Goal: Check status

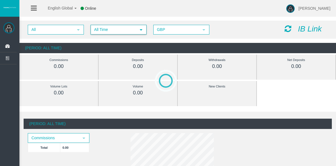
click at [94, 31] on span "All Time" at bounding box center [113, 29] width 45 height 9
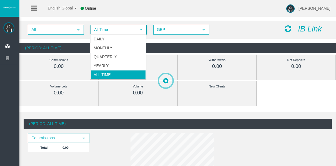
click at [95, 35] on li "Daily" at bounding box center [118, 38] width 55 height 9
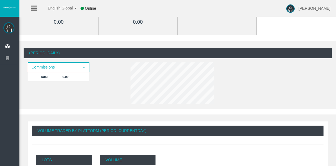
scroll to position [83, 0]
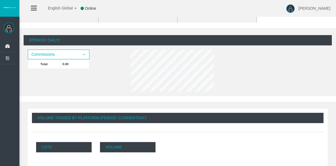
click at [226, 64] on div at bounding box center [190, 71] width 129 height 44
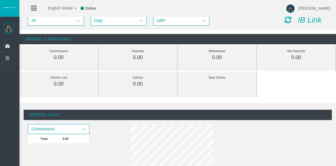
scroll to position [0, 0]
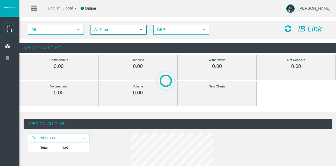
click at [98, 29] on span "All Time" at bounding box center [113, 29] width 45 height 9
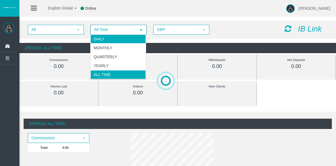
click at [101, 38] on li "Daily" at bounding box center [118, 38] width 55 height 9
